Goal: Task Accomplishment & Management: Complete application form

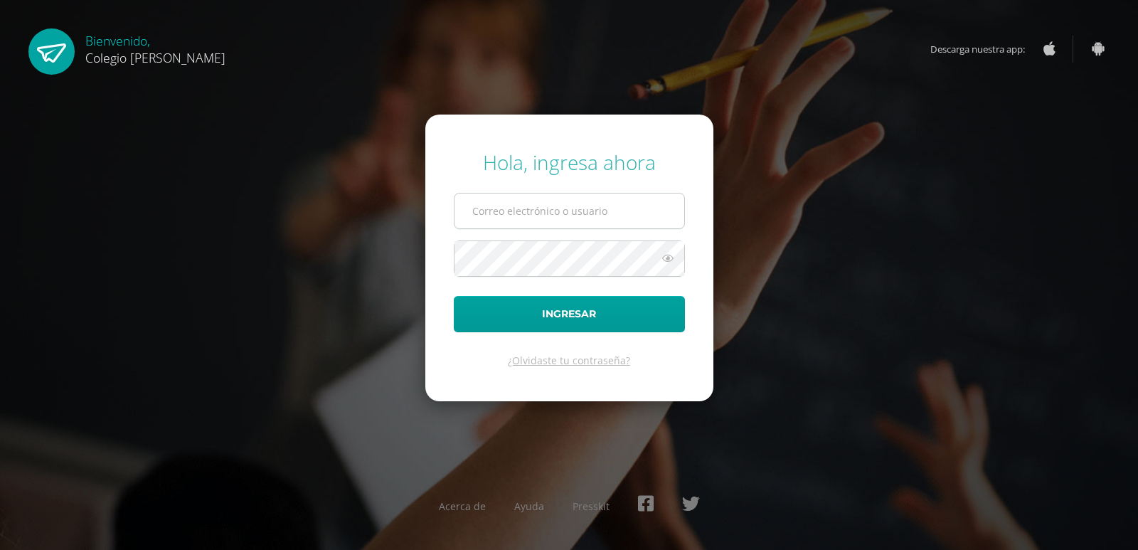
click at [621, 210] on input "text" at bounding box center [569, 210] width 230 height 35
type input "COS00872"
click at [454, 296] on button "Ingresar" at bounding box center [569, 314] width 231 height 36
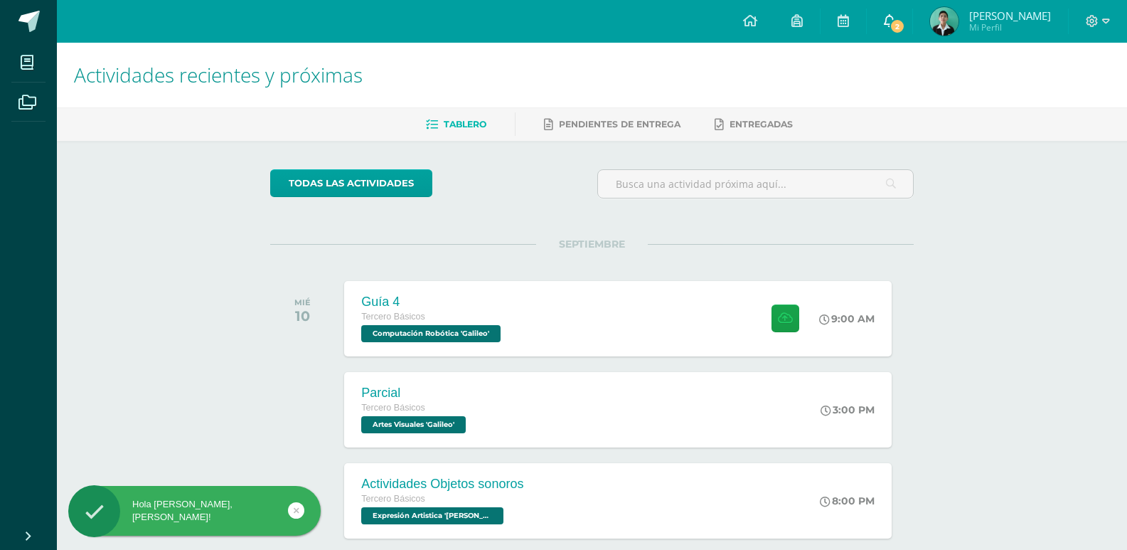
click at [905, 21] on span "2" at bounding box center [897, 26] width 16 height 16
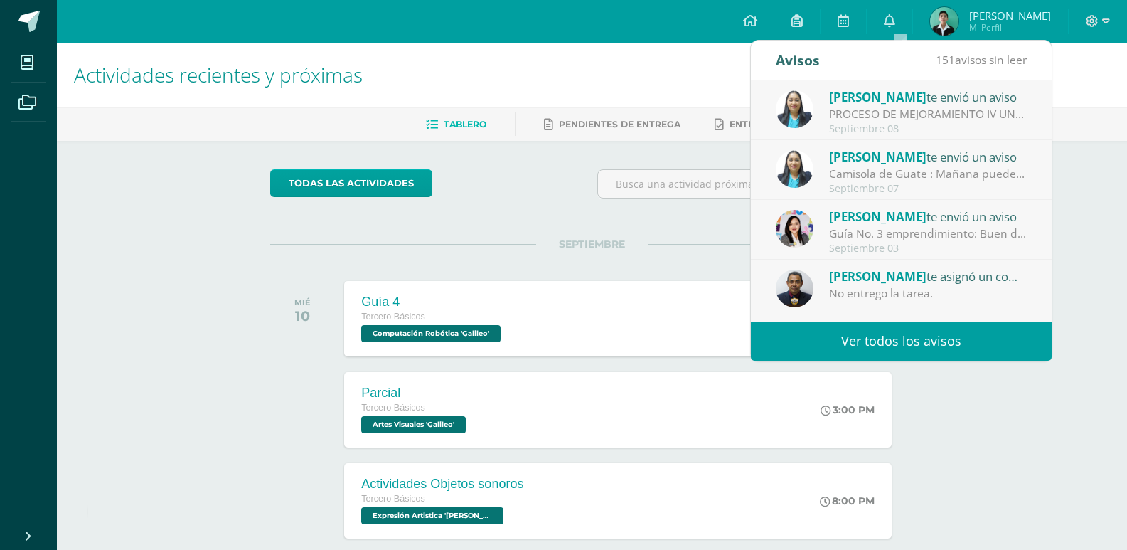
click at [931, 97] on div "[PERSON_NAME] te envió un aviso" at bounding box center [928, 96] width 198 height 18
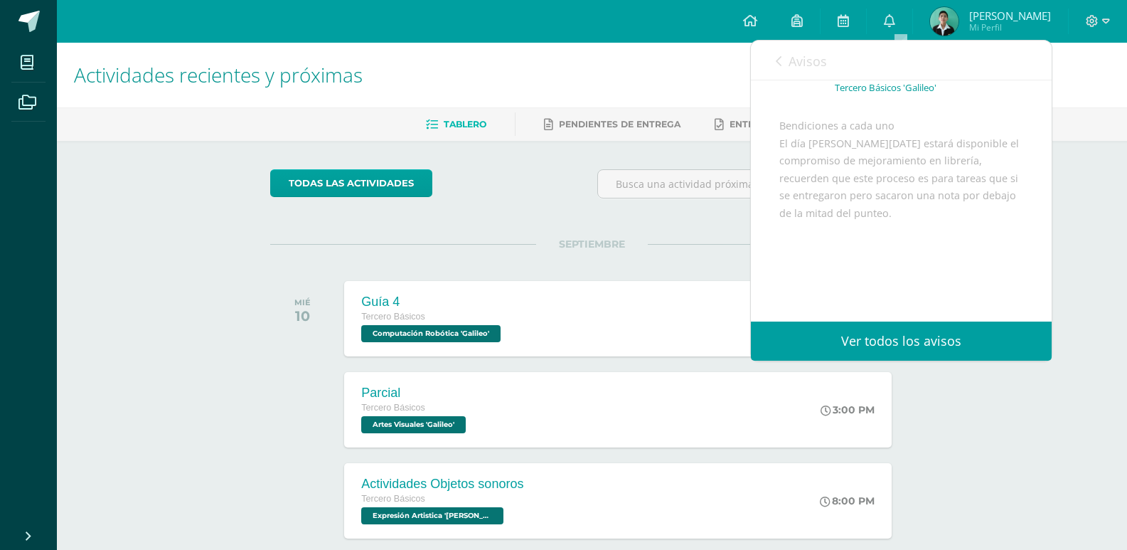
scroll to position [145, 0]
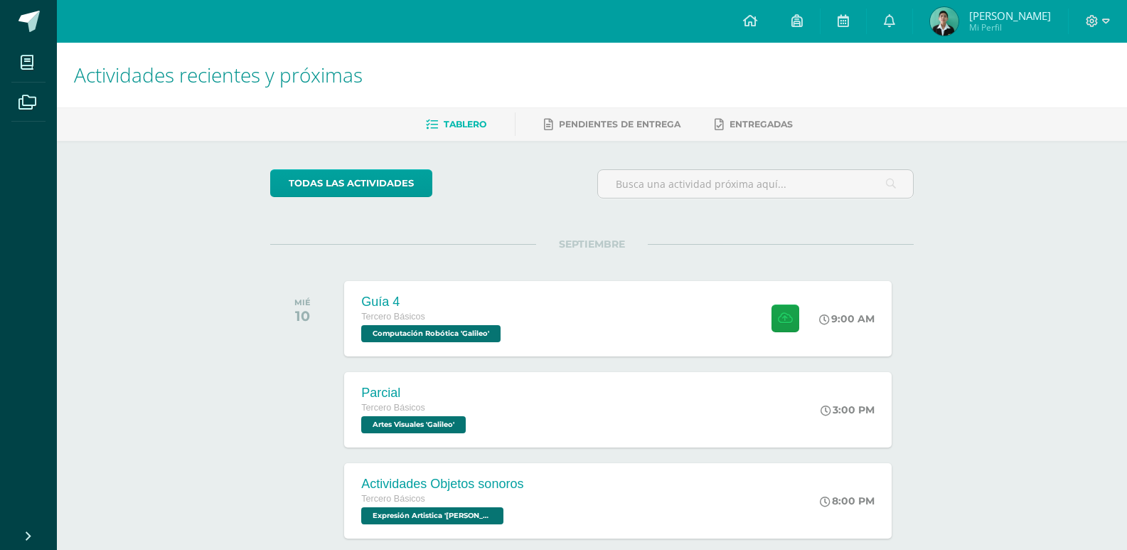
click at [992, 412] on div "Actividades recientes y próximas Tablero Pendientes de entrega Entregadas todas…" at bounding box center [592, 472] width 1070 height 858
click at [454, 319] on div "Tercero Básicos" at bounding box center [431, 317] width 144 height 16
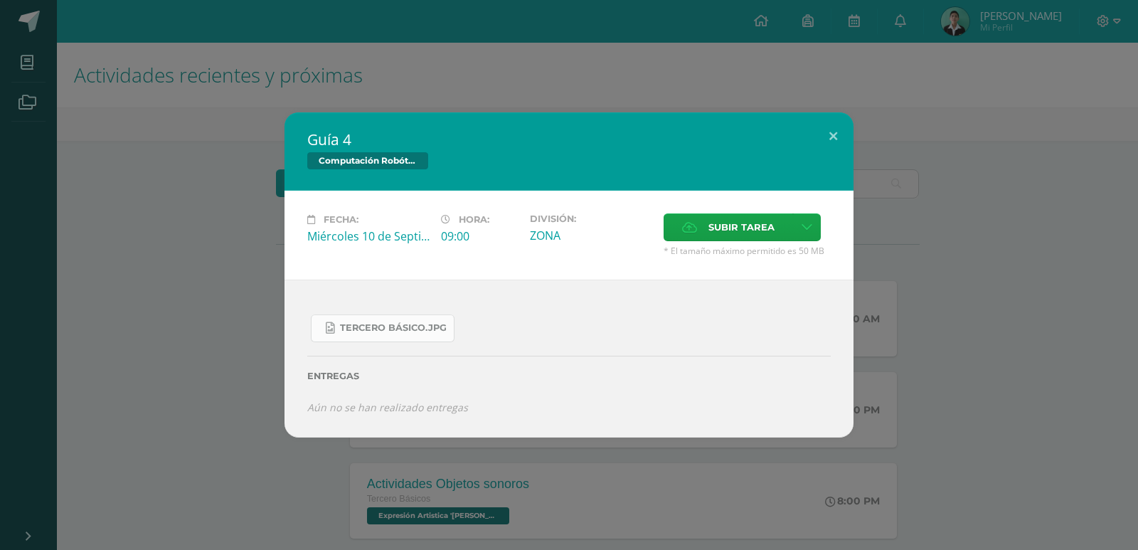
click at [378, 322] on span "Tercero Básico.jpg" at bounding box center [393, 327] width 107 height 11
click at [704, 233] on label "Subir tarea" at bounding box center [727, 227] width 129 height 28
click at [0, 0] on input "Subir tarea" at bounding box center [0, 0] width 0 height 0
click at [838, 131] on button at bounding box center [833, 136] width 41 height 48
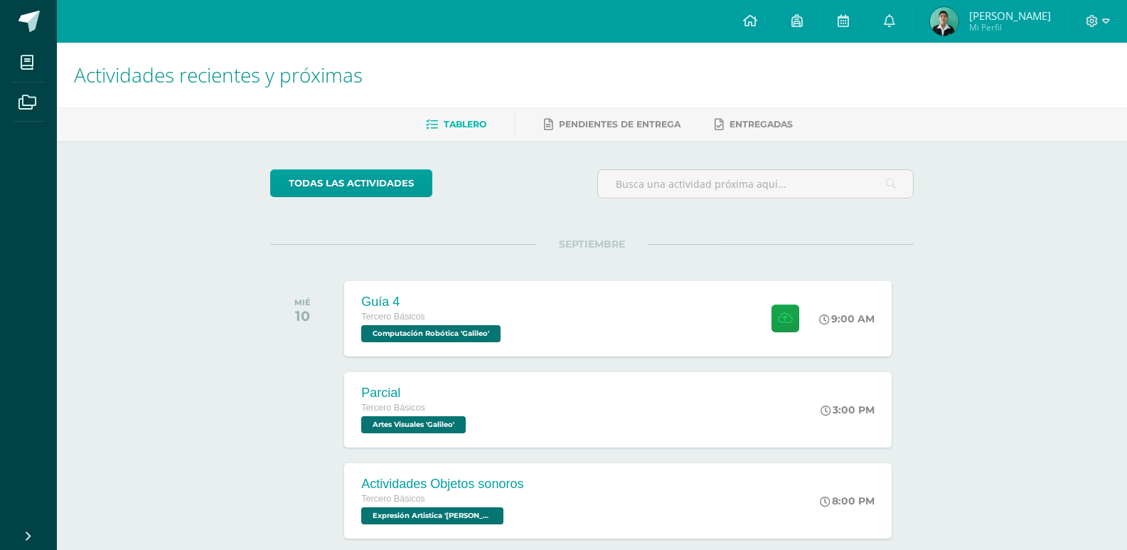
drag, startPoint x: 1120, startPoint y: 20, endPoint x: 1066, endPoint y: 34, distance: 55.9
click at [1118, 21] on div at bounding box center [1098, 21] width 58 height 43
click at [1087, 22] on icon at bounding box center [1092, 21] width 12 height 12
click at [1031, 108] on div "Configuración Cerrar sesión" at bounding box center [1053, 86] width 112 height 55
click at [1037, 97] on span "Cerrar sesión" at bounding box center [1061, 97] width 64 height 14
